Goal: Transaction & Acquisition: Purchase product/service

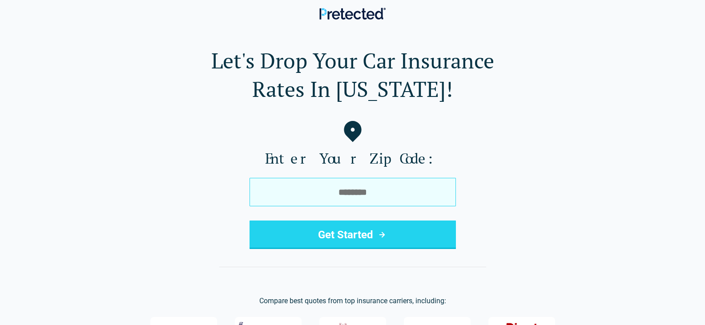
click at [285, 198] on input "tel" at bounding box center [353, 192] width 206 height 28
type input "*****"
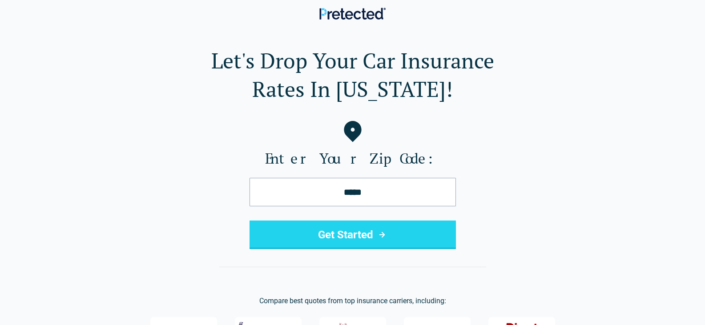
click at [319, 230] on button "Get Started" at bounding box center [353, 235] width 206 height 28
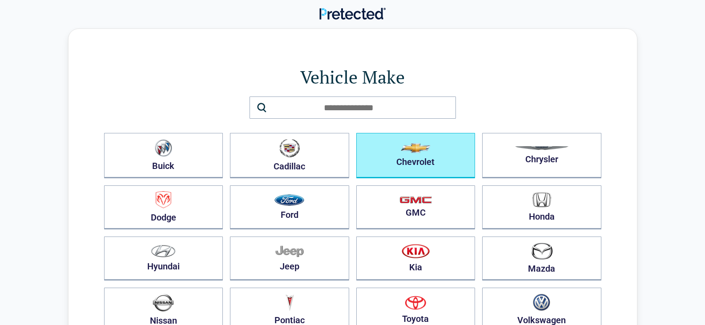
click at [371, 164] on button "Chevrolet" at bounding box center [415, 155] width 119 height 45
